Goal: Transaction & Acquisition: Subscribe to service/newsletter

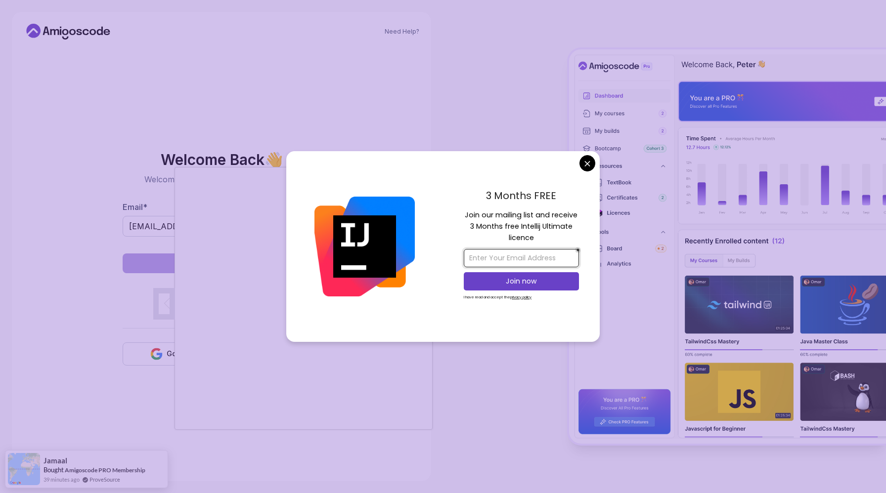
click at [512, 261] on input "email" at bounding box center [521, 258] width 115 height 18
type input "mohamedsaede39@gmail.com"
click at [506, 280] on p "Join now" at bounding box center [521, 281] width 93 height 10
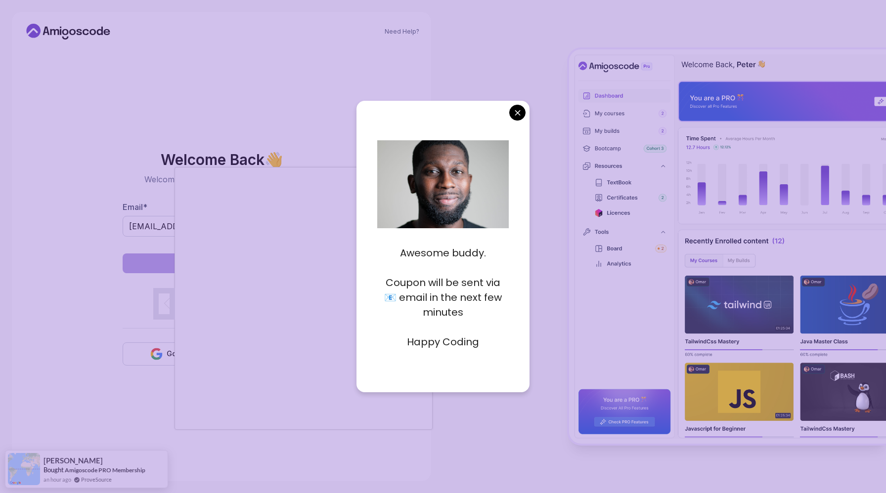
click at [395, 298] on p "Coupon will be sent via 📧 email in the next few minutes" at bounding box center [443, 297] width 132 height 44
click at [387, 316] on p "Coupon will be sent via 📧 email in the next few minutes" at bounding box center [443, 297] width 132 height 44
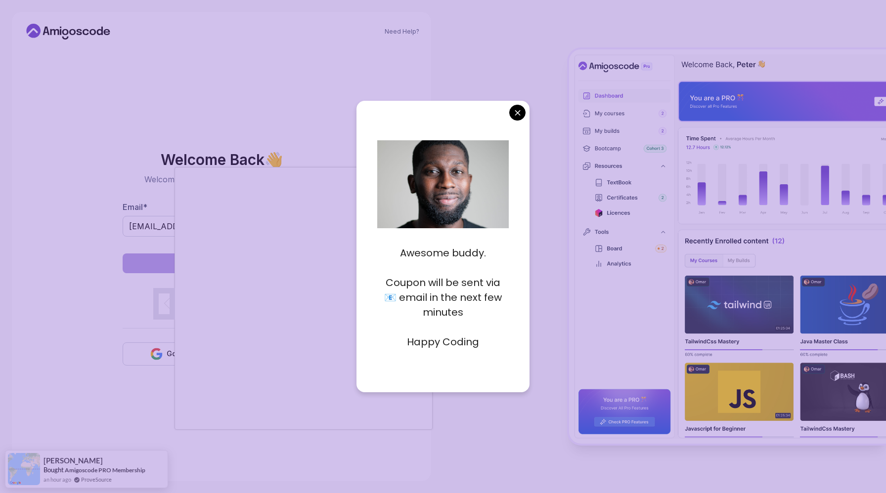
click at [439, 283] on p "Coupon will be sent via 📧 email in the next few minutes" at bounding box center [443, 297] width 132 height 44
click at [448, 344] on p "Happy Coding" at bounding box center [443, 342] width 132 height 15
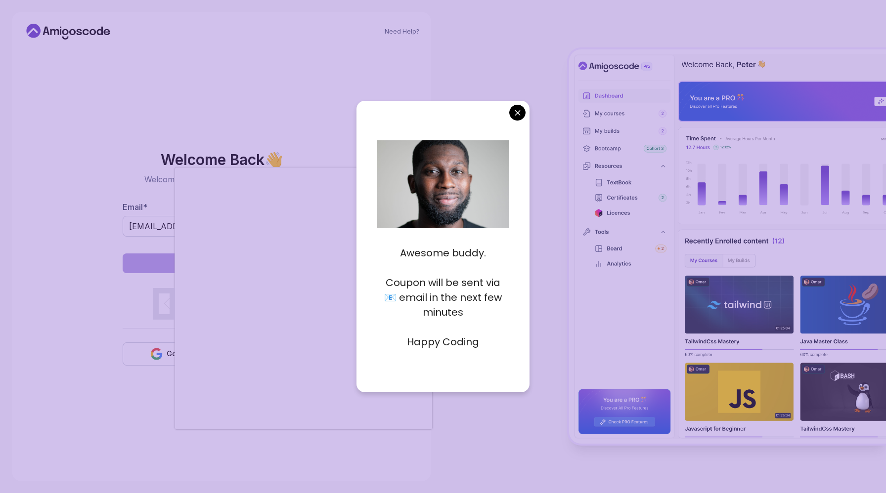
click at [448, 344] on p "Happy Coding" at bounding box center [443, 342] width 132 height 15
click at [517, 127] on div "Awesome buddy. Coupon will be sent via 📧 email in the next few minutes Happy Co…" at bounding box center [442, 247] width 173 height 292
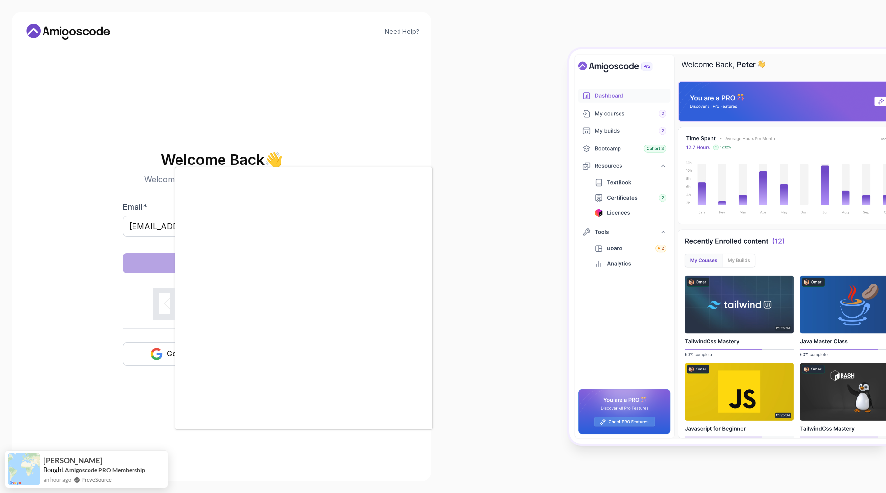
click at [521, 114] on body "Need Help? Welcome Back 👋 Welcome back! Please enter your details. Email * moha…" at bounding box center [443, 246] width 886 height 493
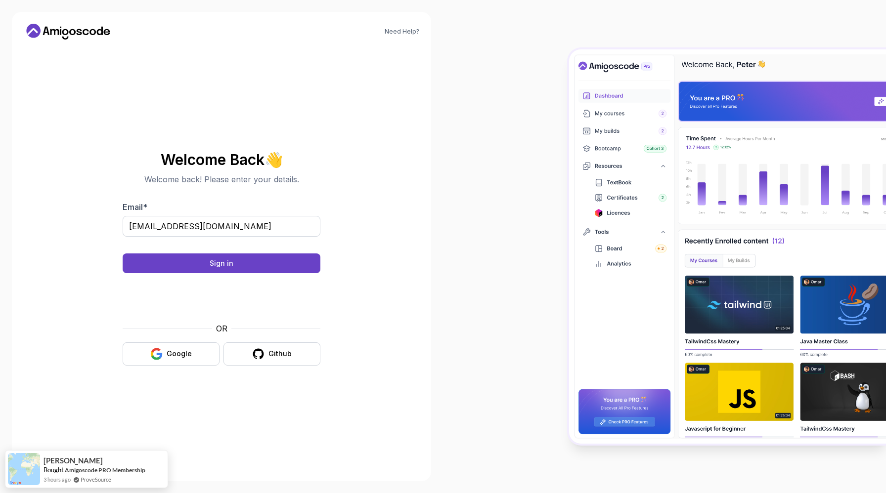
click at [521, 81] on div at bounding box center [664, 246] width 443 height 493
click at [236, 267] on button "Sign in" at bounding box center [222, 264] width 198 height 20
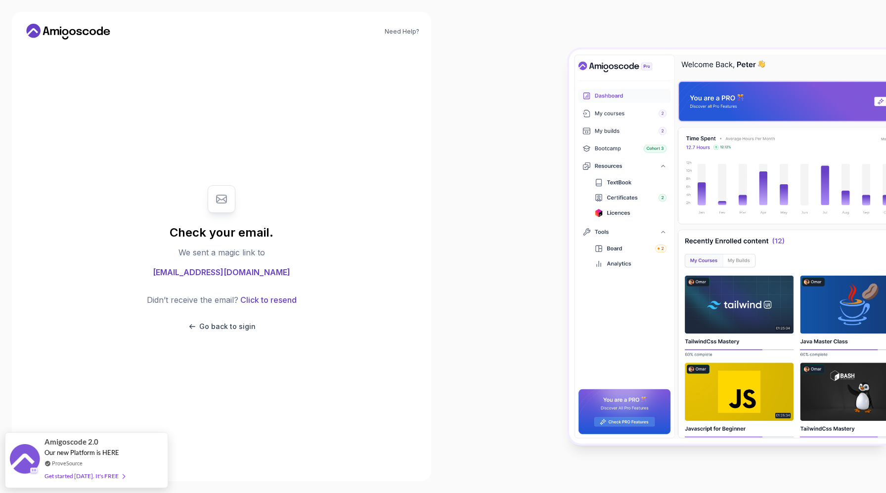
click at [249, 271] on span "mohamed1292003@hotmail.com" at bounding box center [221, 272] width 137 height 12
click at [318, 258] on div "Check your email. We sent a magic link to mohamed1292003@hotmail.com Didn’t rec…" at bounding box center [222, 259] width 198 height 166
